Goal: Information Seeking & Learning: Find specific page/section

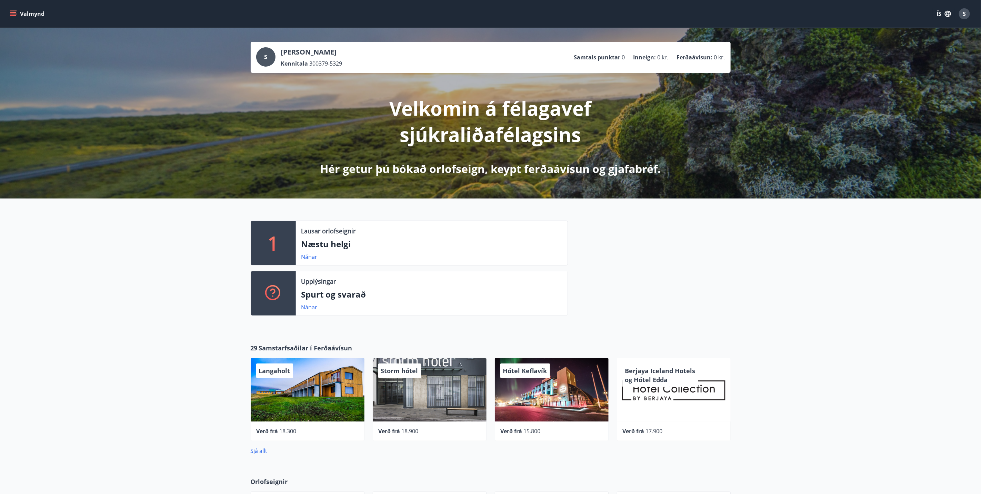
click at [11, 9] on button "Valmynd" at bounding box center [27, 14] width 39 height 12
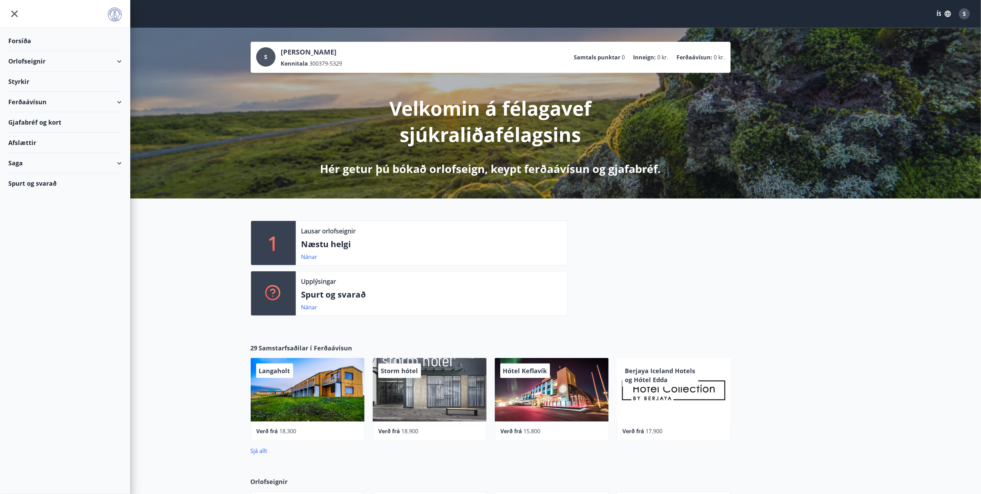
click at [32, 182] on div "Spurt og svarað" at bounding box center [64, 183] width 113 height 20
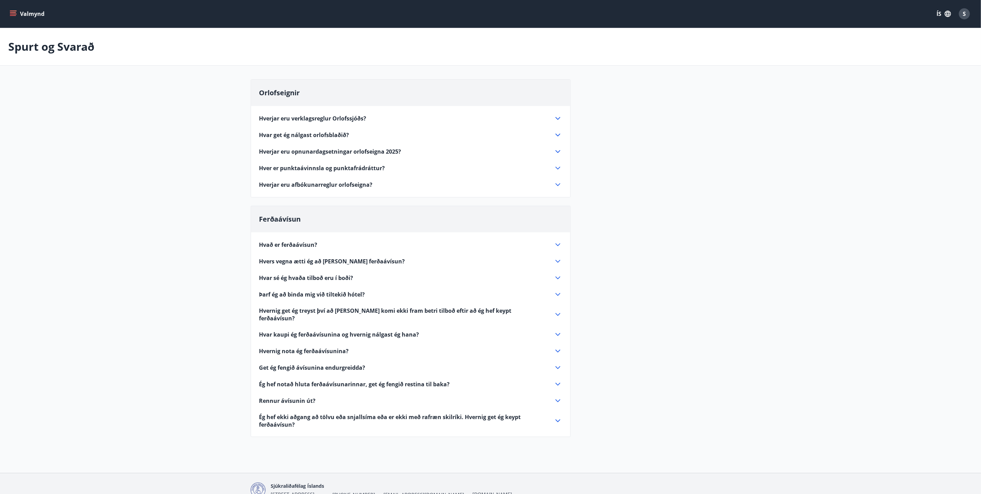
click at [350, 119] on span "Hverjar eru verklagsreglur Orlofssjóðs?" at bounding box center [312, 119] width 107 height 8
